Goal: Task Accomplishment & Management: Use online tool/utility

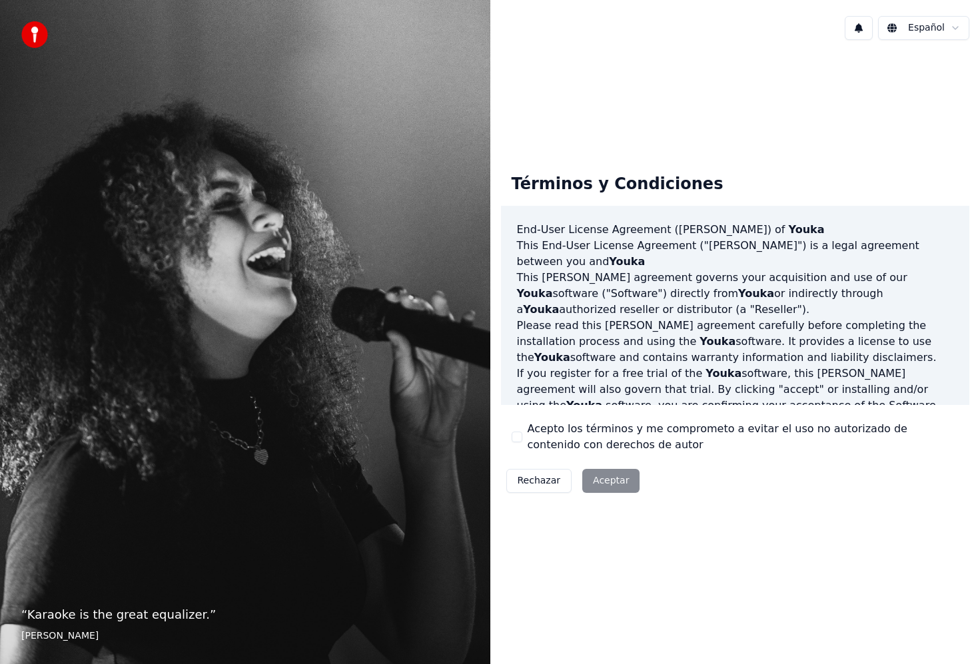
click at [521, 436] on button "Acepto los términos y me comprometo a evitar el uso no autorizado de contenido …" at bounding box center [517, 437] width 11 height 11
click at [620, 479] on button "Aceptar" at bounding box center [610, 481] width 57 height 24
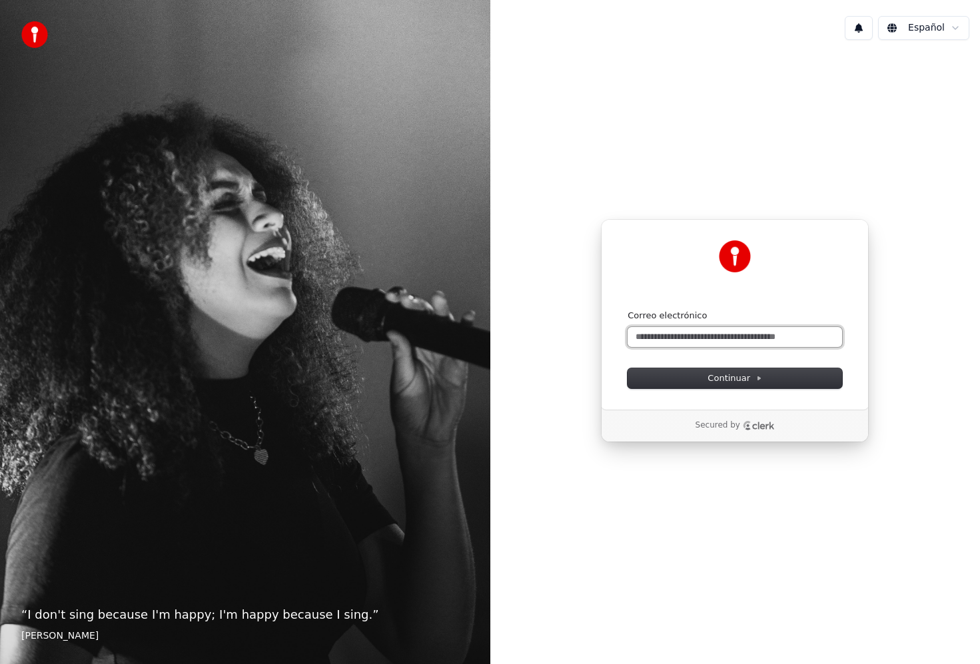
click at [658, 342] on input "Correo electrónico" at bounding box center [735, 337] width 215 height 20
type input "******"
click at [677, 332] on input "Correo electrónico" at bounding box center [735, 337] width 215 height 20
click at [628, 310] on button "submit" at bounding box center [628, 310] width 0 height 0
type input "**********"
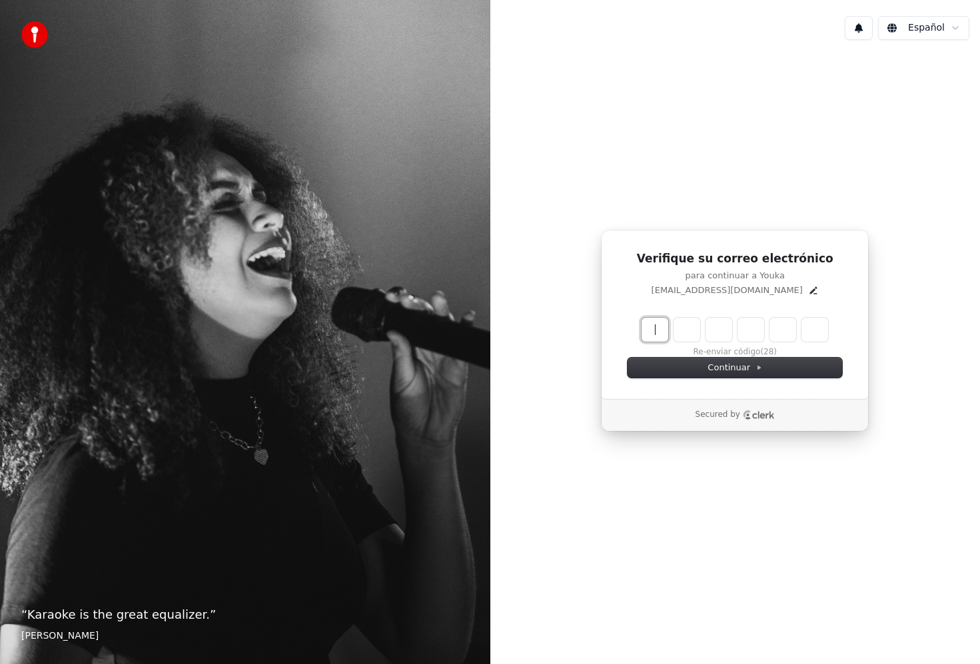
click at [652, 328] on input "Enter verification code" at bounding box center [748, 330] width 213 height 24
paste input "******"
type input "******"
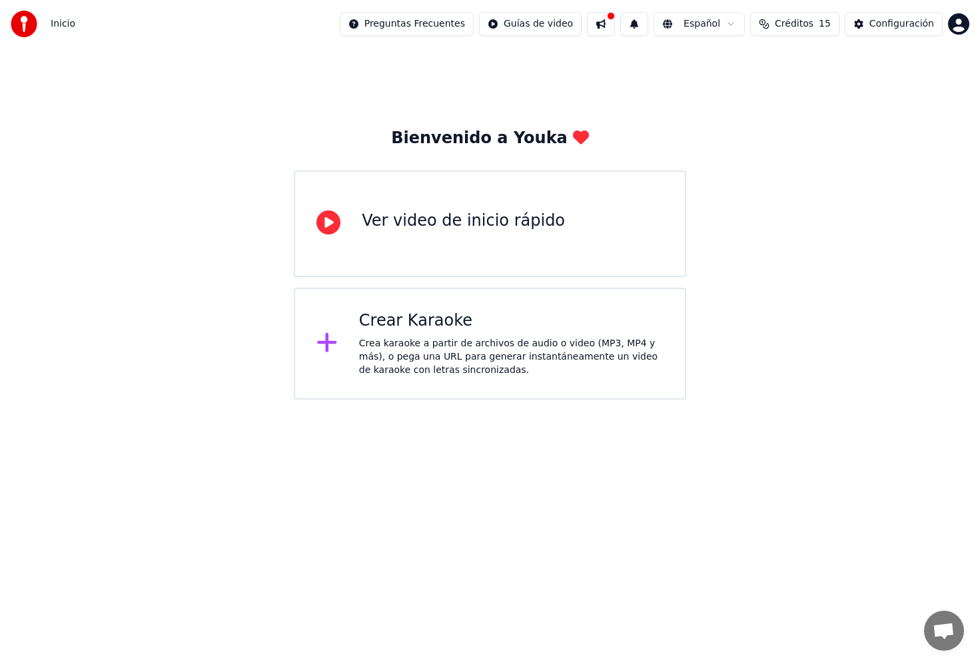
click at [417, 338] on div "Crea karaoke a partir de archivos de audio o video (MP3, MP4 y más), o pega una…" at bounding box center [511, 357] width 304 height 40
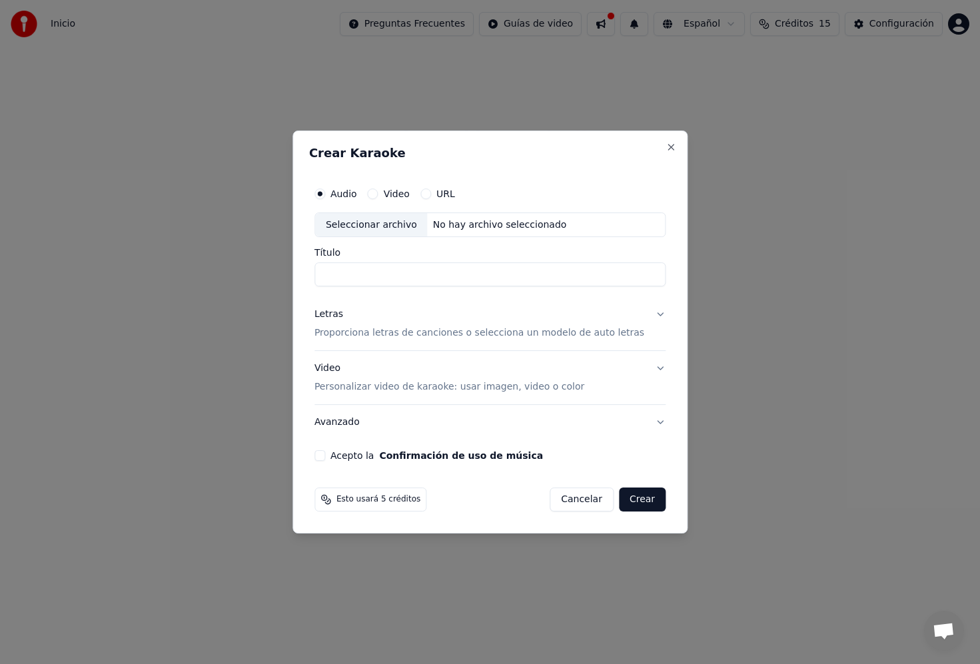
click at [431, 195] on button "URL" at bounding box center [425, 194] width 11 height 11
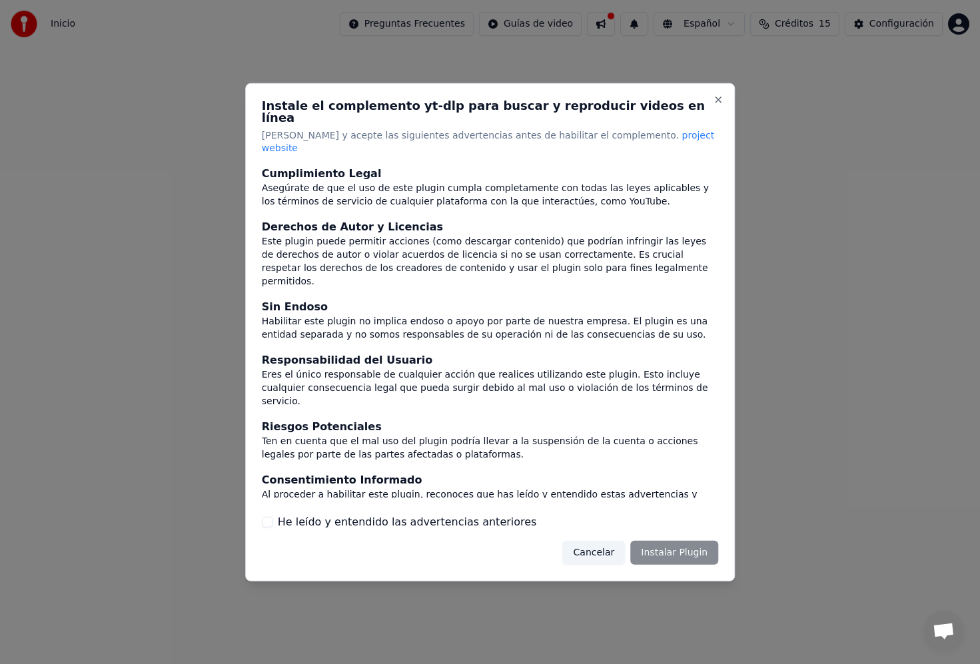
click at [586, 541] on button "Cancelar" at bounding box center [594, 553] width 63 height 24
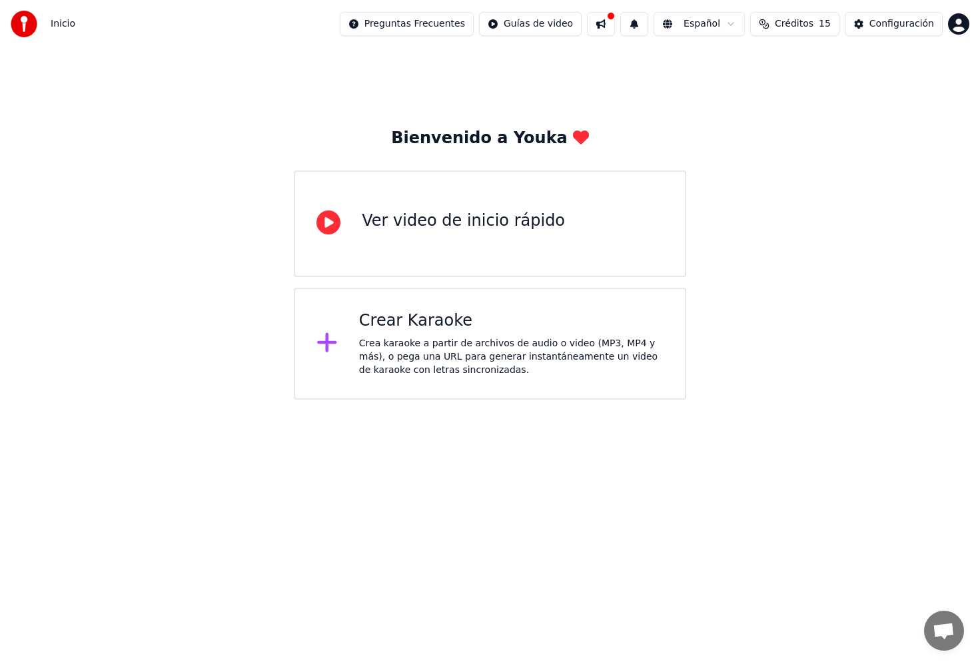
click at [381, 246] on div "Ver video de inicio rápido" at bounding box center [490, 224] width 392 height 107
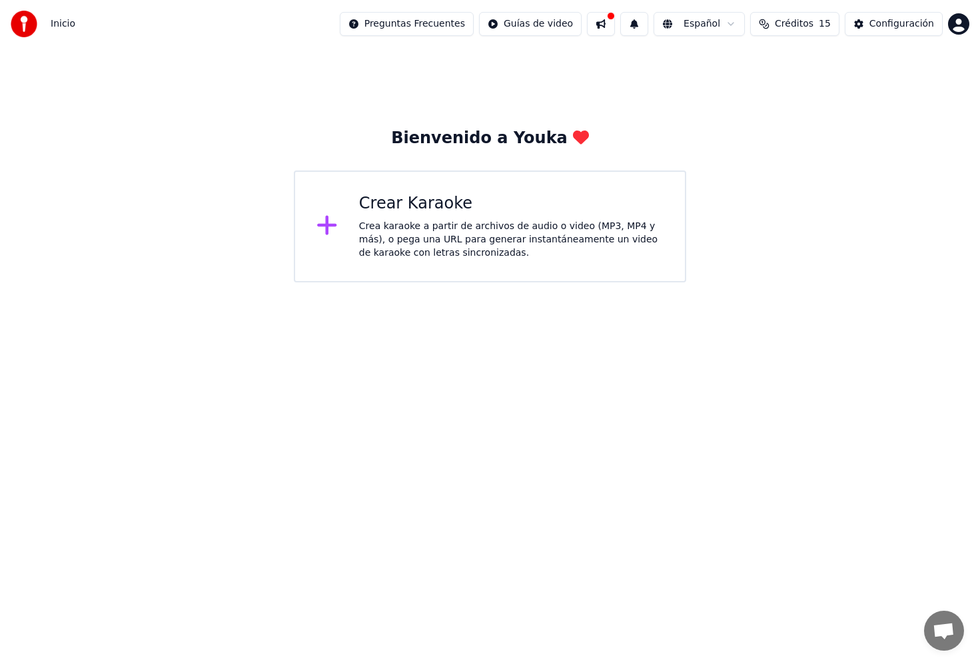
click at [327, 233] on icon at bounding box center [326, 225] width 19 height 19
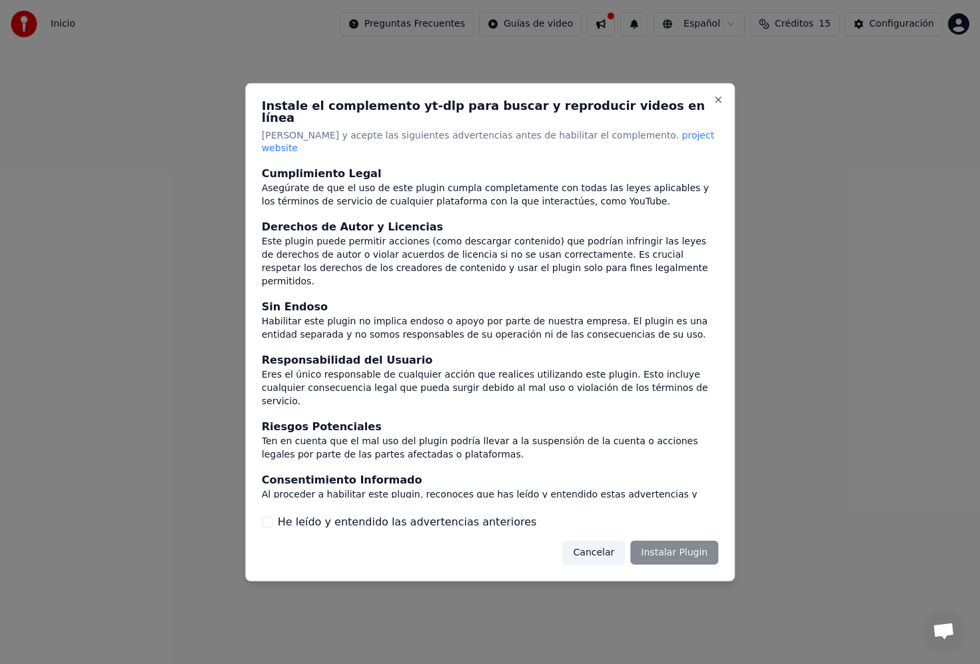
click at [596, 541] on button "Cancelar" at bounding box center [594, 553] width 63 height 24
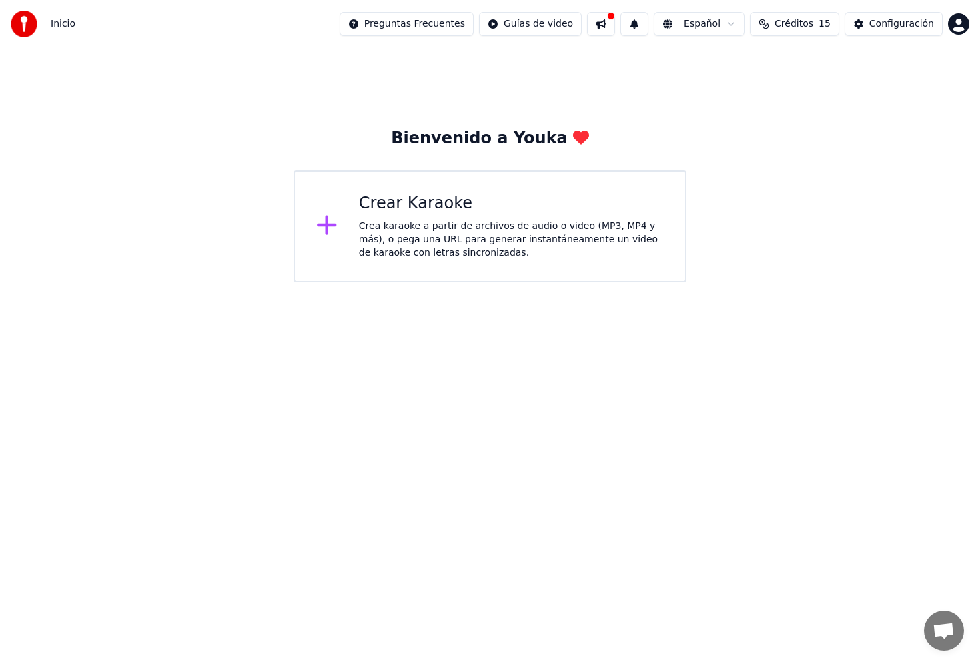
click at [380, 216] on div "Crear Karaoke Crea karaoke a partir de archivos de audio o video (MP3, MP4 y má…" at bounding box center [511, 226] width 304 height 67
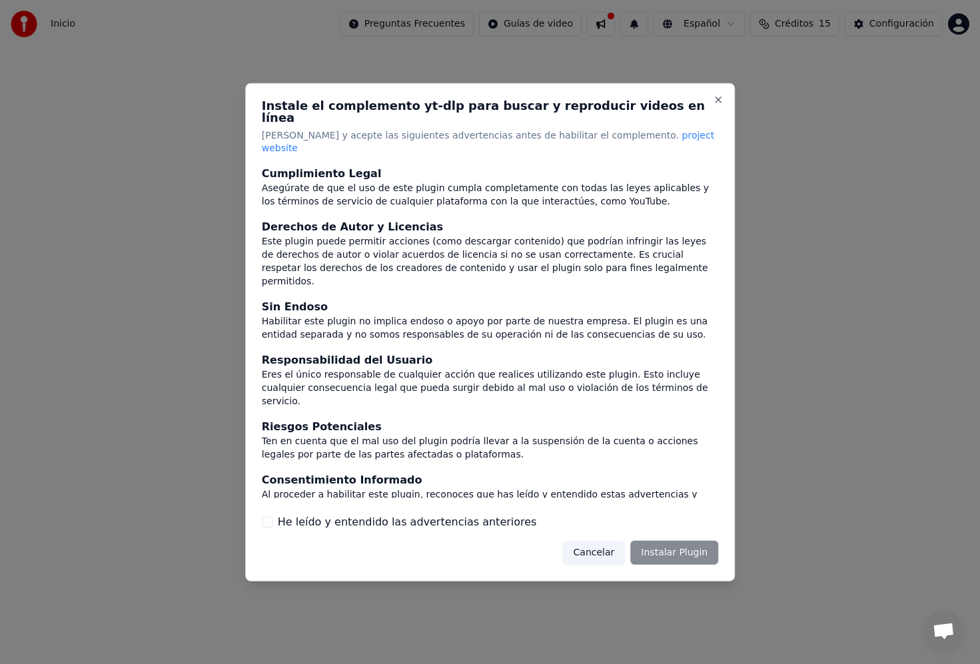
click at [578, 541] on button "Cancelar" at bounding box center [594, 553] width 63 height 24
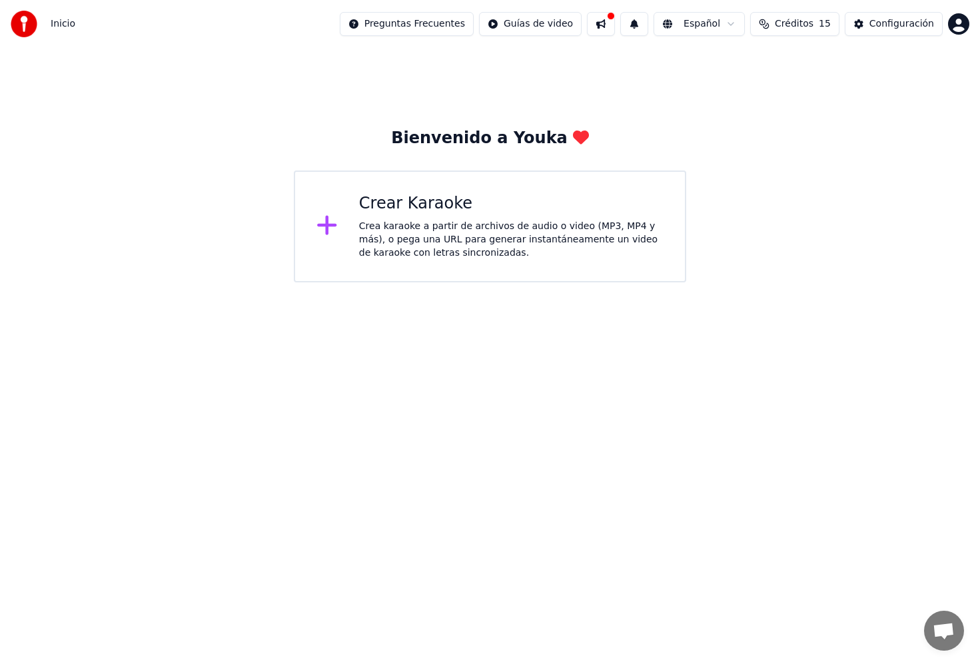
click at [368, 234] on div "Crea karaoke a partir de archivos de audio o video (MP3, MP4 y más), o pega una…" at bounding box center [511, 240] width 304 height 40
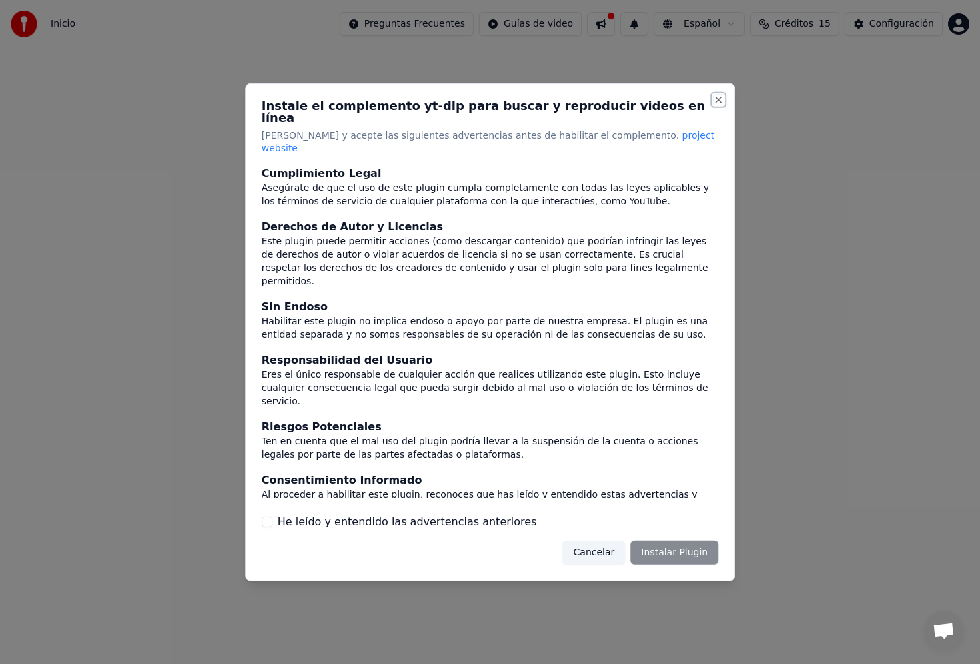
click at [719, 105] on button "Close" at bounding box center [718, 99] width 11 height 11
click at [718, 105] on button "Close" at bounding box center [718, 99] width 11 height 11
